Goal: Information Seeking & Learning: Learn about a topic

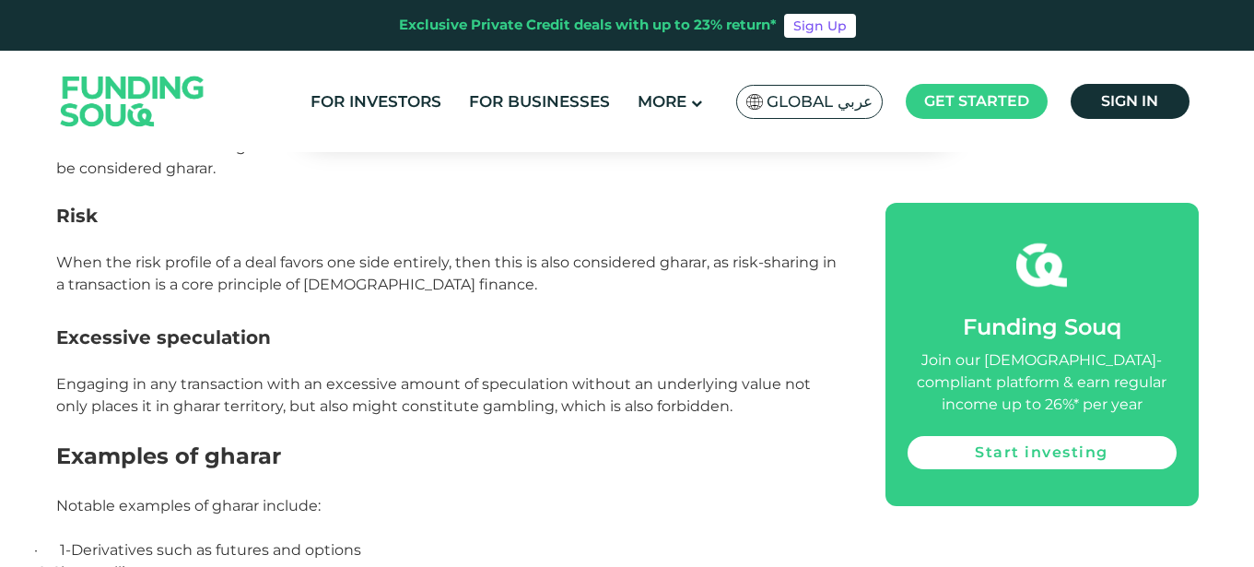
scroll to position [2181, 0]
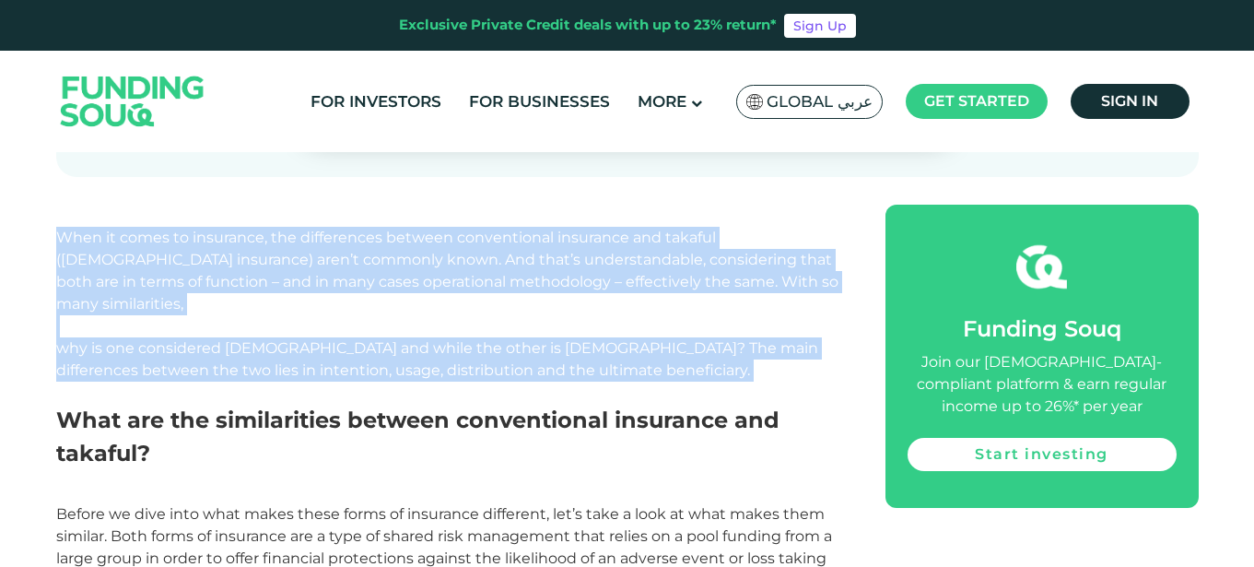
drag, startPoint x: 57, startPoint y: 234, endPoint x: 548, endPoint y: 359, distance: 506.8
click at [548, 359] on p "When it comes to insurance, the differences between conventional insurance and …" at bounding box center [450, 315] width 788 height 177
copy span "When it comes to insurance, the differences between conventional insurance and …"
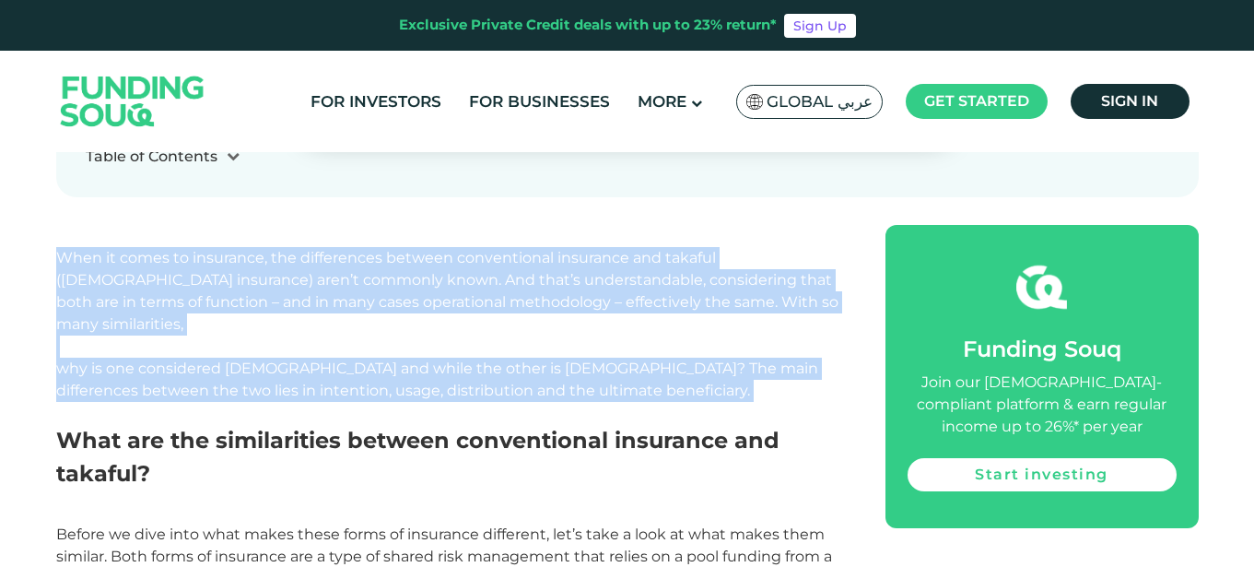
scroll to position [707, 0]
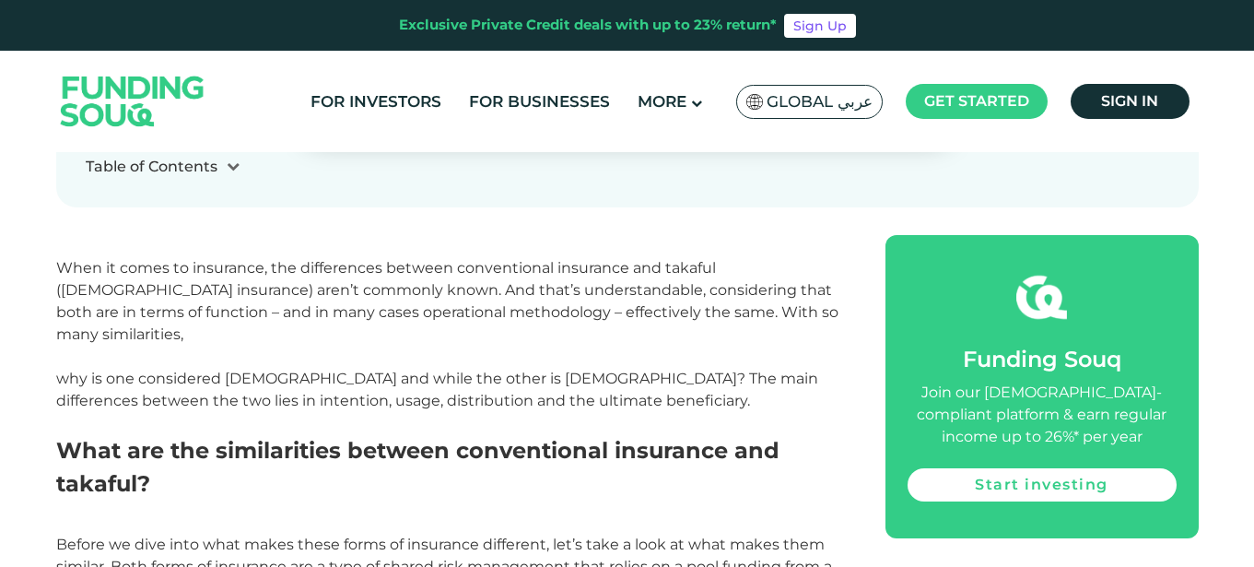
click at [193, 238] on p at bounding box center [450, 246] width 788 height 22
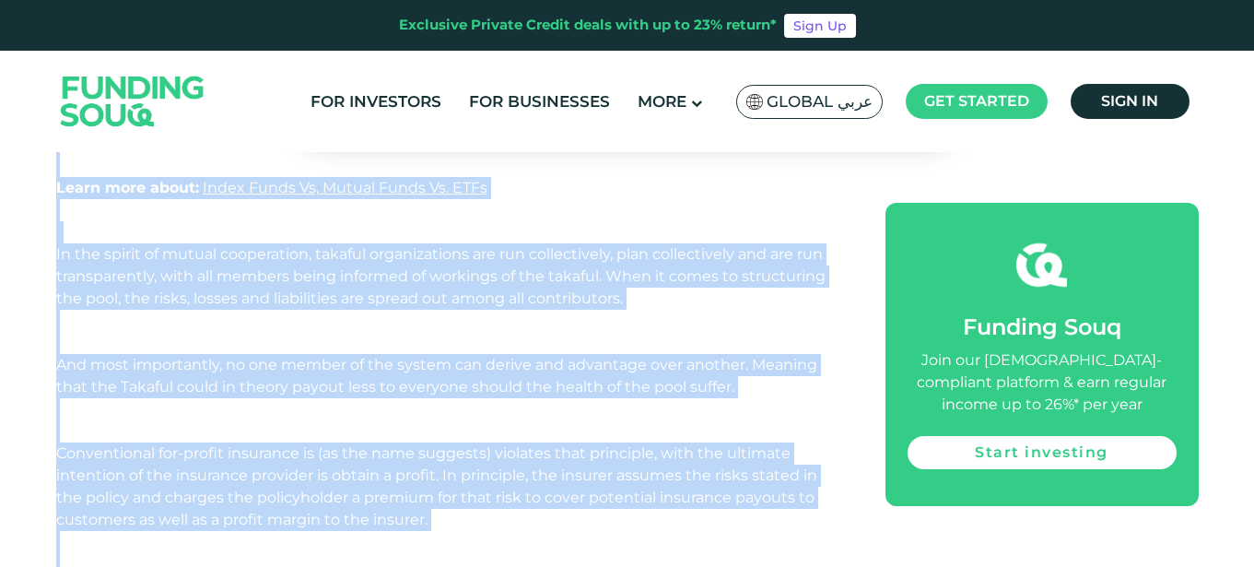
scroll to position [1996, 0]
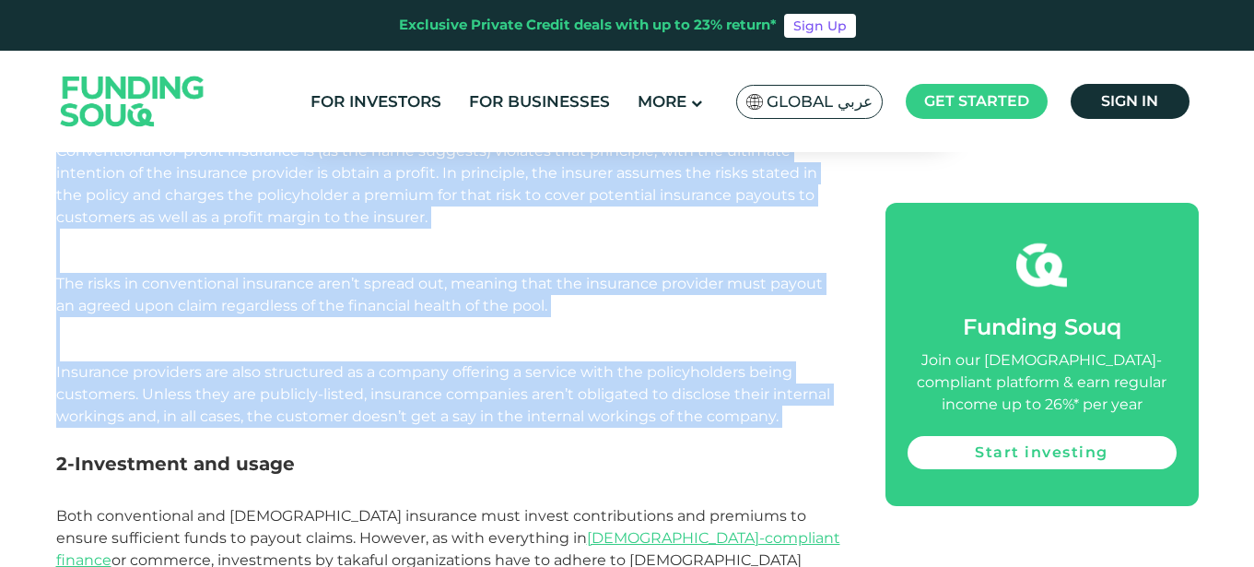
drag, startPoint x: 56, startPoint y: 265, endPoint x: 317, endPoint y: 407, distance: 296.8
click at [317, 407] on div "When it comes to insurance, the differences between conventional insurance and …" at bounding box center [450, 100] width 788 height 2309
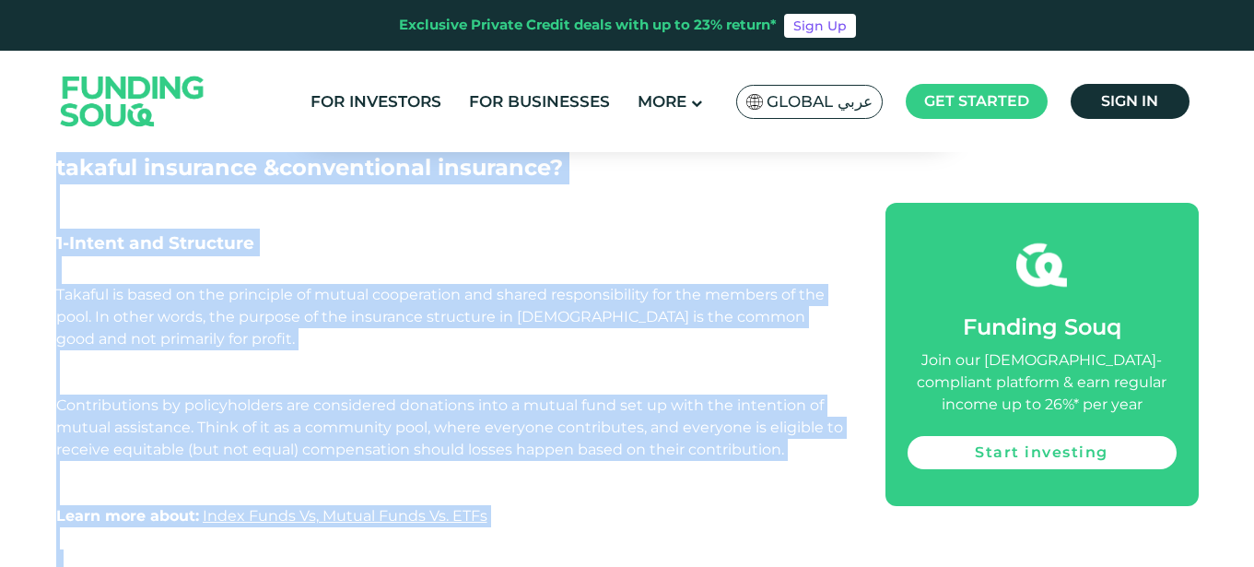
scroll to position [1351, 0]
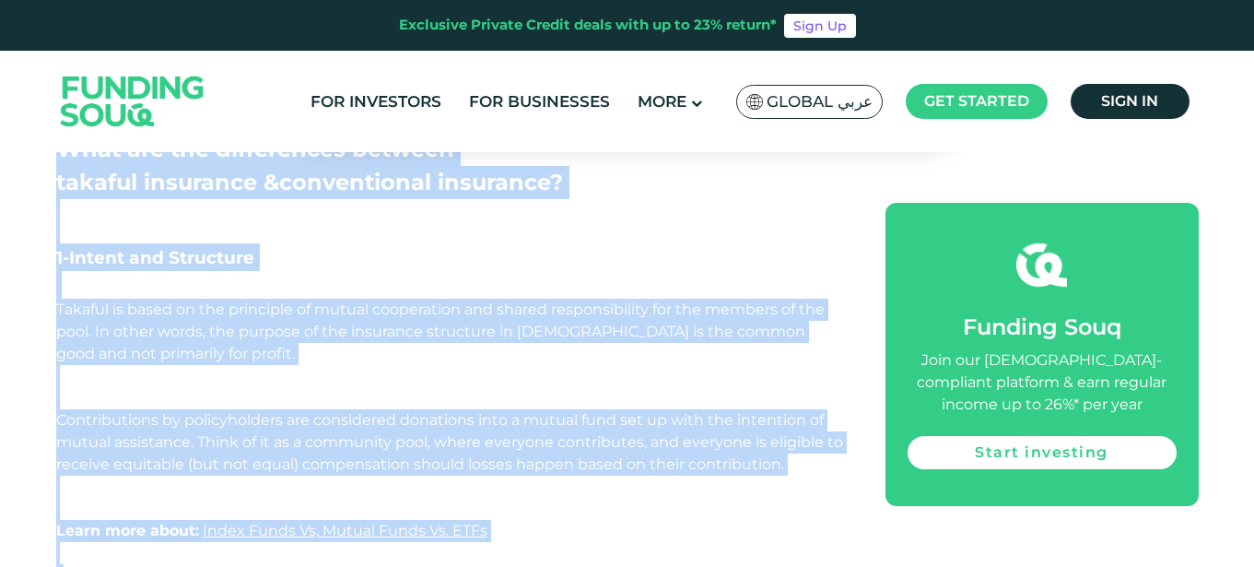
copy div "Lore ip dolor si ametconse, adi elitseddoei tempori utlaboreetdo magnaaliq eni …"
